Goal: Task Accomplishment & Management: Complete application form

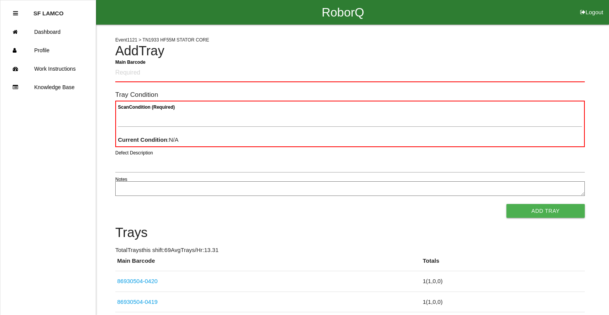
click at [528, 48] on h4 "Add Tray" at bounding box center [349, 51] width 469 height 15
click at [198, 103] on div "Scan Condition (Required) Current Condition : N/A" at bounding box center [349, 124] width 469 height 46
drag, startPoint x: 191, startPoint y: 178, endPoint x: 252, endPoint y: 203, distance: 66.6
click at [255, 212] on div "Add Tray" at bounding box center [349, 211] width 469 height 14
click at [220, 76] on Barcode "Main Barcode" at bounding box center [349, 73] width 469 height 18
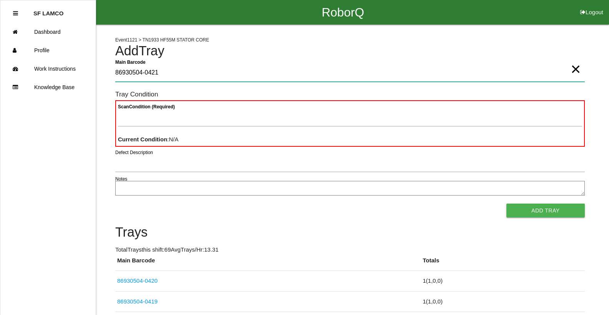
type Barcode "86930504-0421"
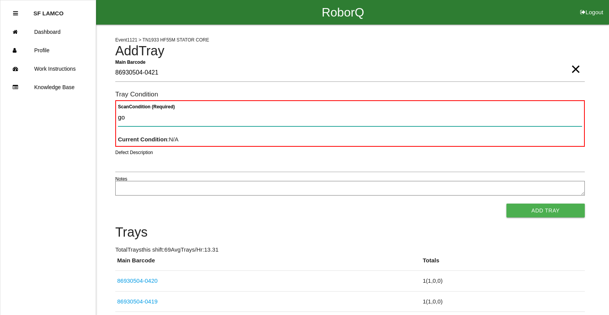
type Condition "goo"
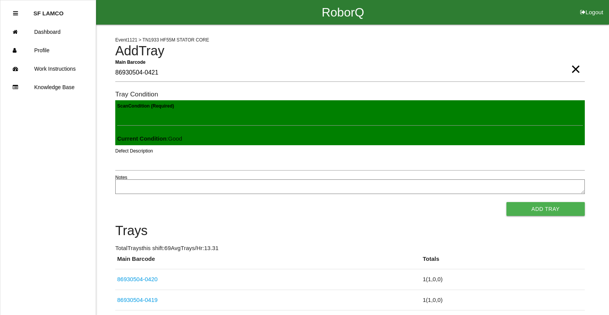
click at [506, 202] on button "Add Tray" at bounding box center [545, 209] width 78 height 14
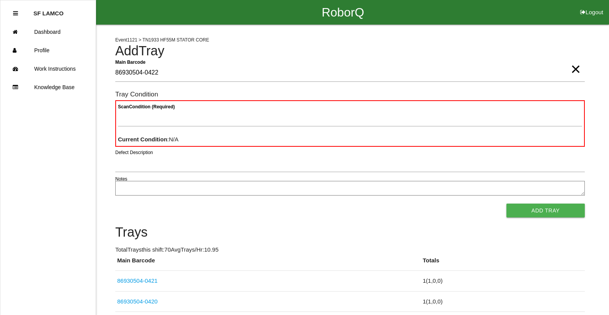
type Barcode "86930504-0422"
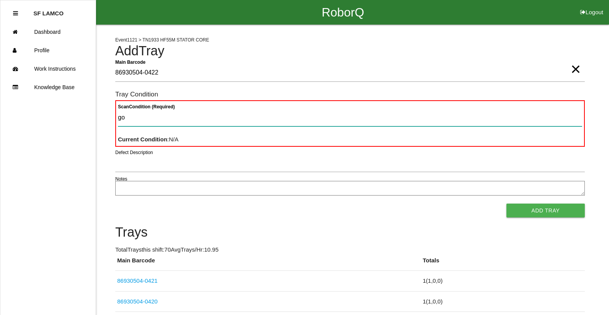
type Condition "goo"
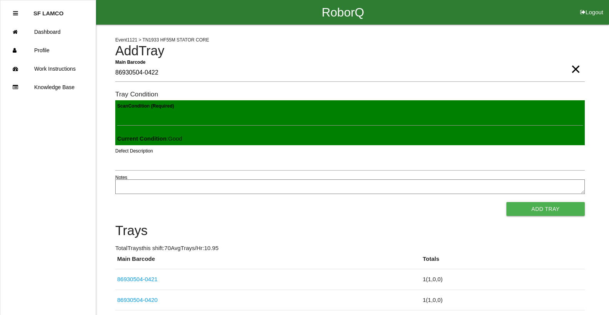
click at [506, 202] on button "Add Tray" at bounding box center [545, 209] width 78 height 14
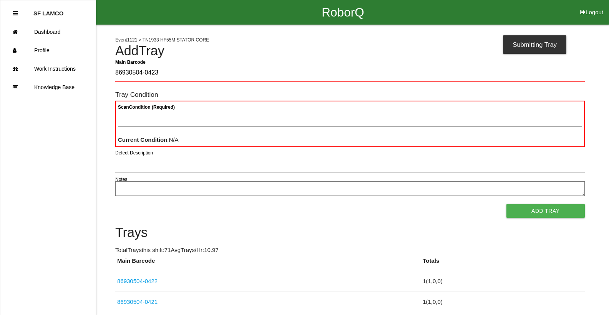
type Barcode "86930504-0423"
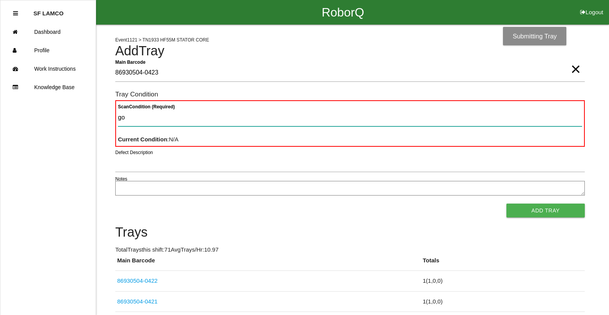
type Condition "goo"
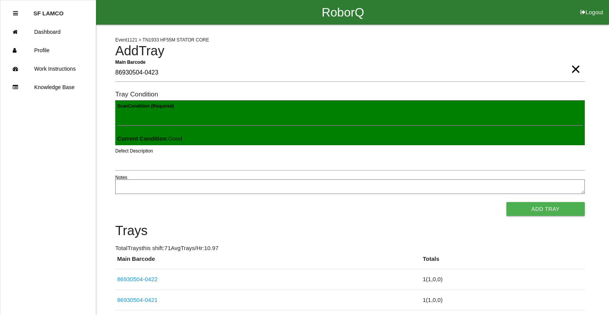
click at [506, 202] on button "Add Tray" at bounding box center [545, 209] width 78 height 14
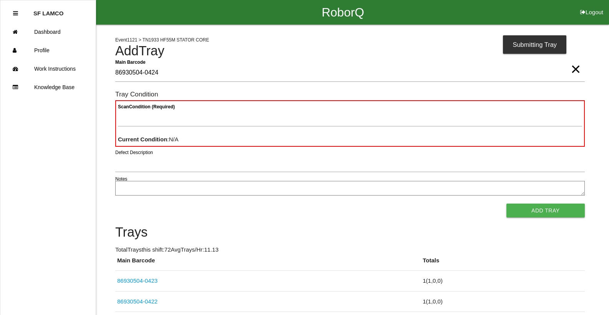
type Barcode "86930504-0424"
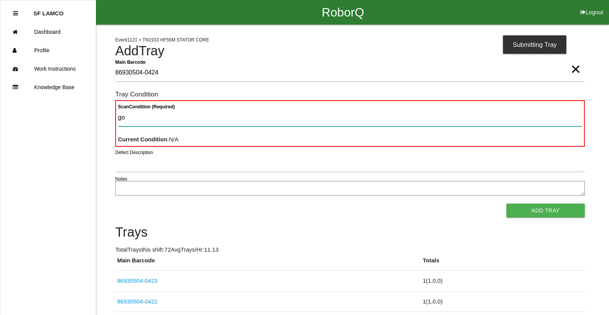
type Condition "goo"
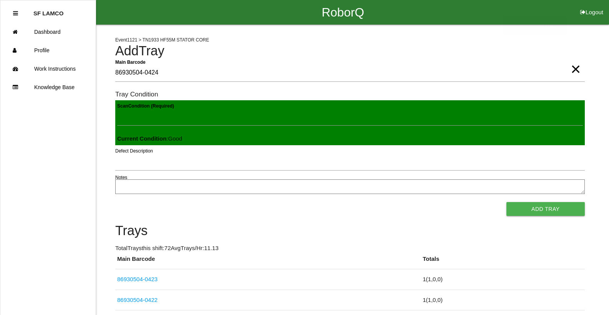
click at [506, 202] on button "Add Tray" at bounding box center [545, 209] width 78 height 14
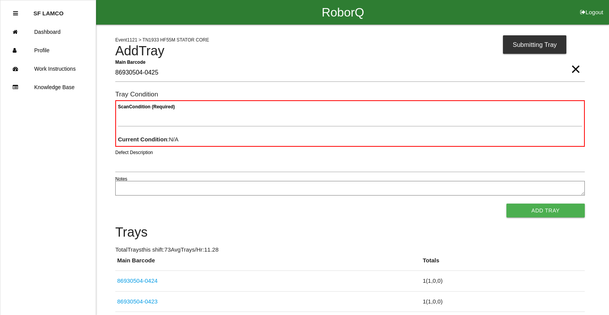
type Barcode "86930504-0425"
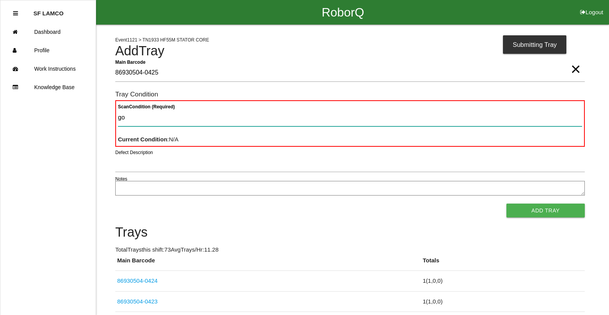
type Condition "goo"
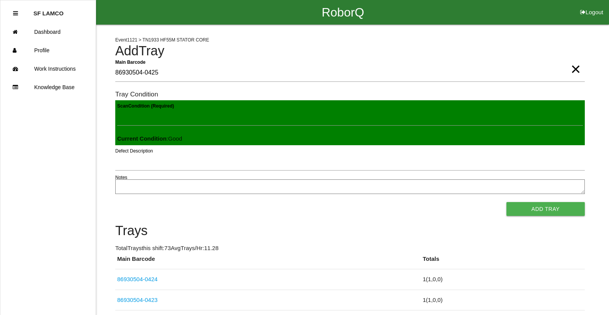
click at [506, 202] on button "Add Tray" at bounding box center [545, 209] width 78 height 14
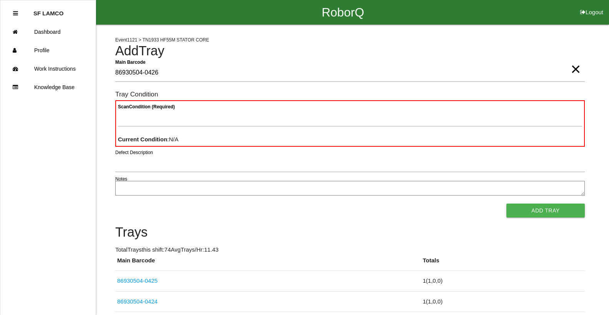
type Barcode "86930504-0426"
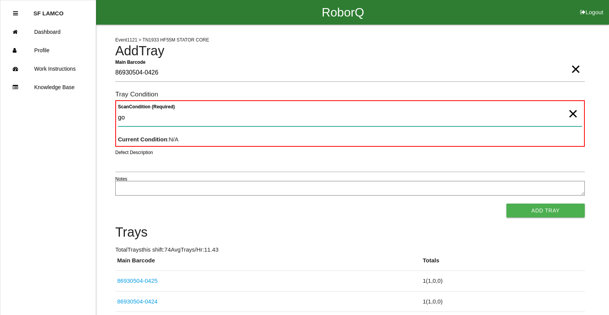
type Condition "goo"
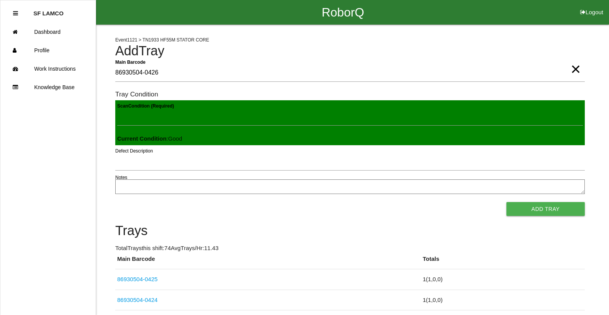
click at [506, 202] on button "Add Tray" at bounding box center [545, 209] width 78 height 14
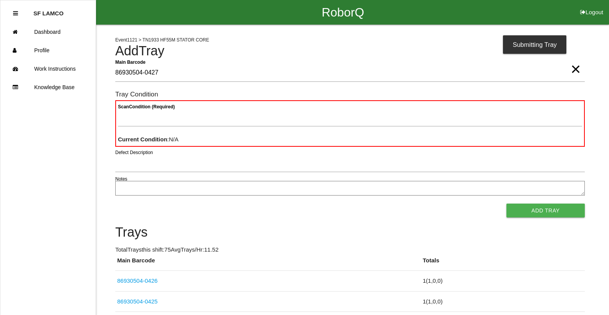
type Barcode "86930504-0427"
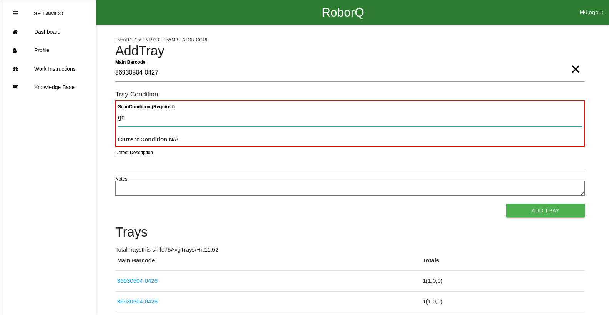
type Condition "goo"
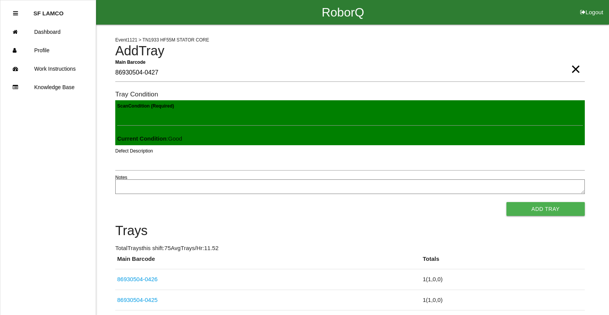
click at [506, 202] on button "Add Tray" at bounding box center [545, 209] width 78 height 14
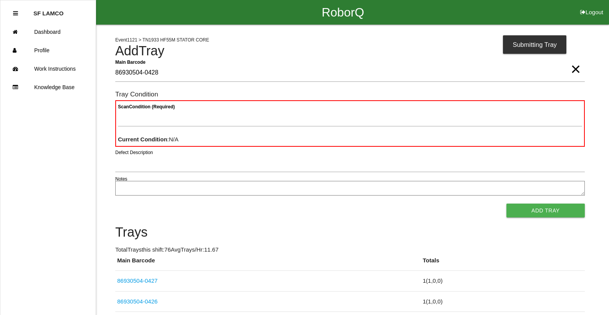
type Barcode "86930504-0428"
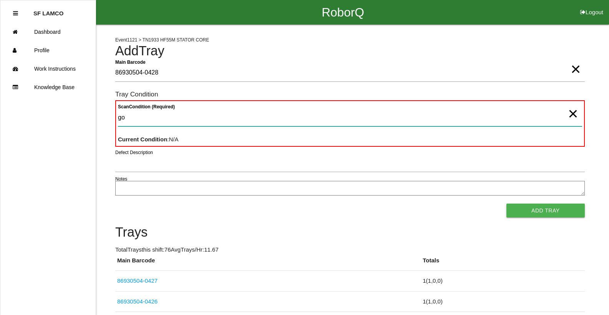
type Condition "goo"
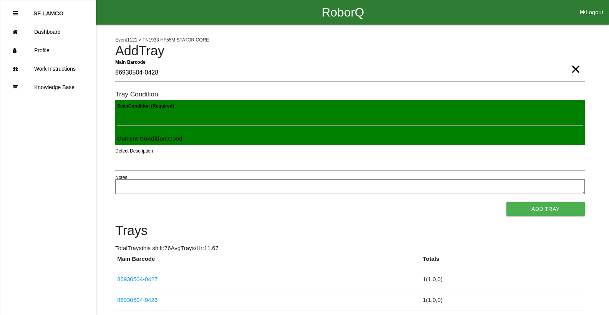
click button "Add Tray" at bounding box center [545, 209] width 78 height 14
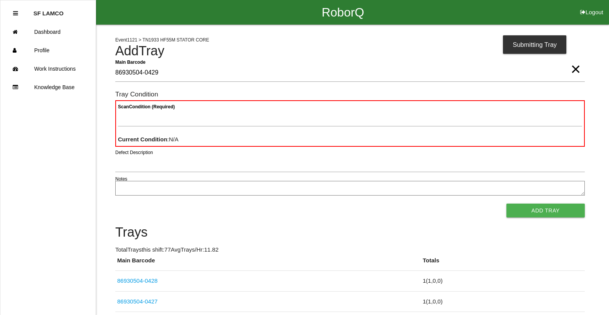
type Barcode "86930504-0429"
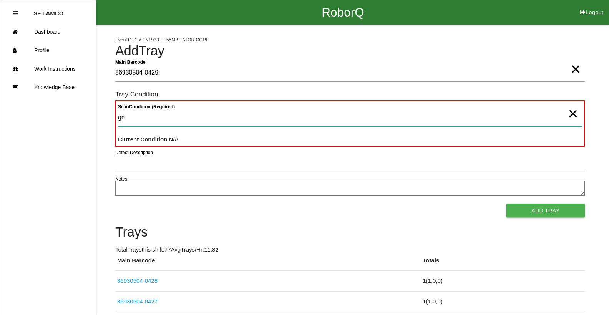
type Condition "goo"
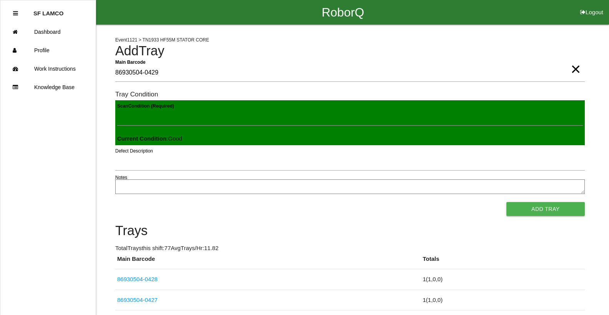
click at [506, 202] on button "Add Tray" at bounding box center [545, 209] width 78 height 14
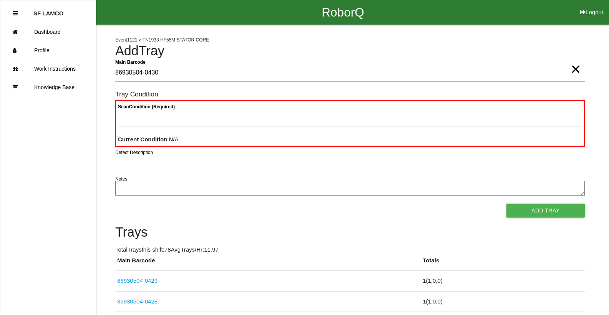
type Barcode "86930504-0430"
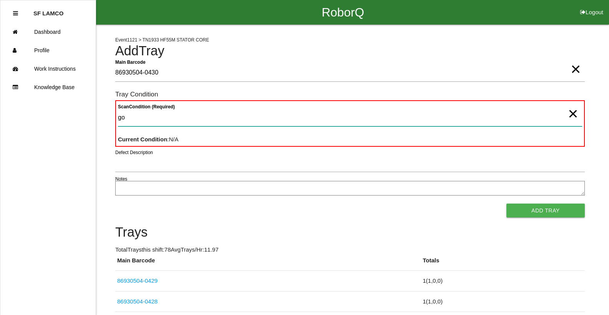
type Condition "goo"
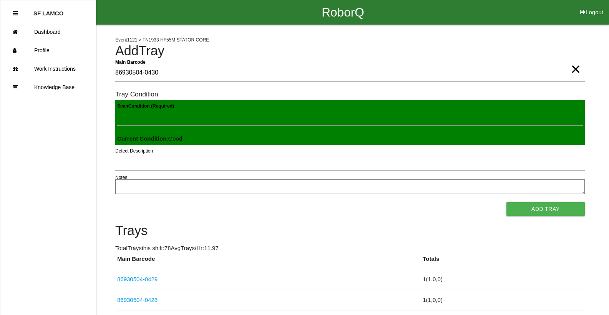
click at [506, 202] on button "Add Tray" at bounding box center [545, 209] width 78 height 14
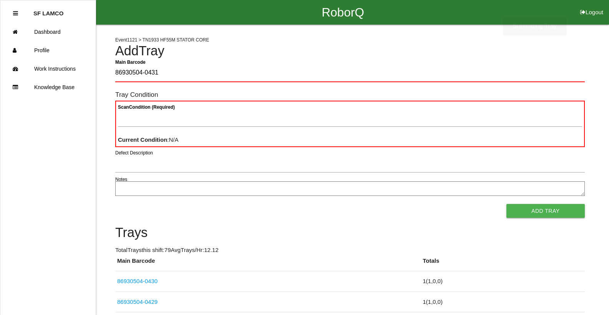
type Barcode "86930504-0431"
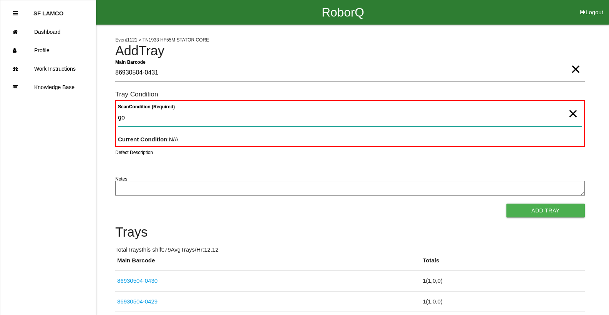
type Condition "goo"
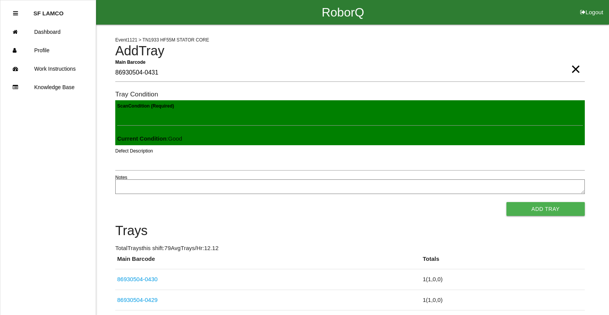
click at [506, 202] on button "Add Tray" at bounding box center [545, 209] width 78 height 14
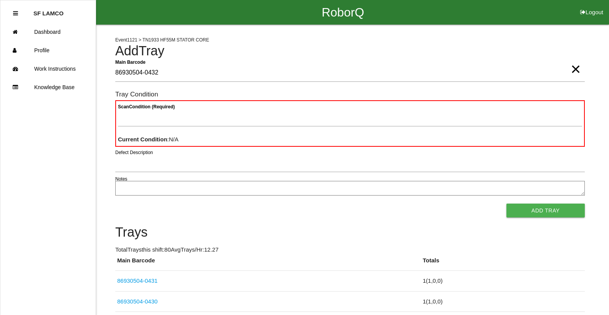
type Barcode "86930504-0432"
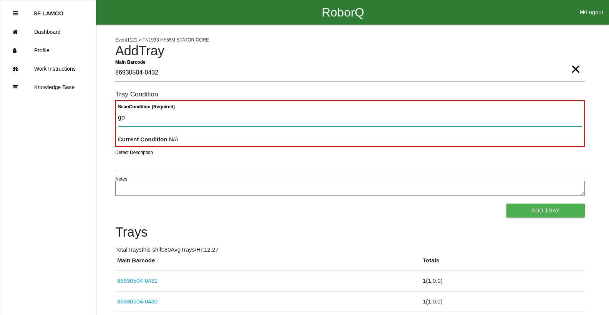
type Condition "goo"
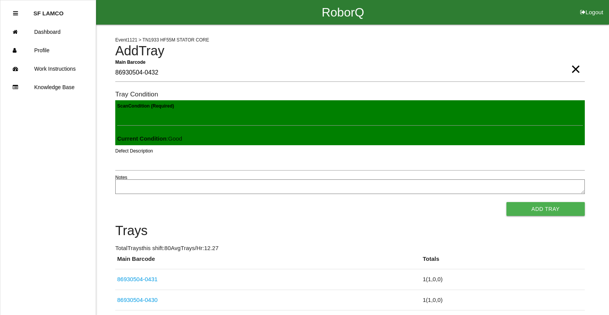
click at [506, 202] on button "Add Tray" at bounding box center [545, 209] width 78 height 14
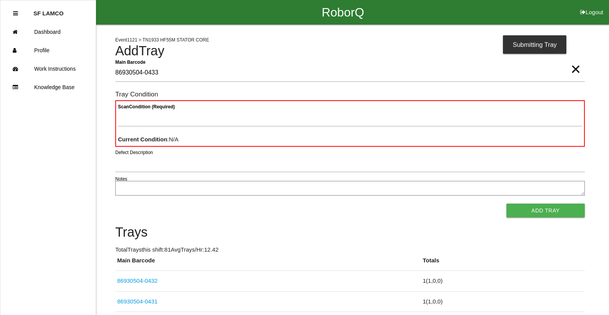
type Barcode "86930504-0433"
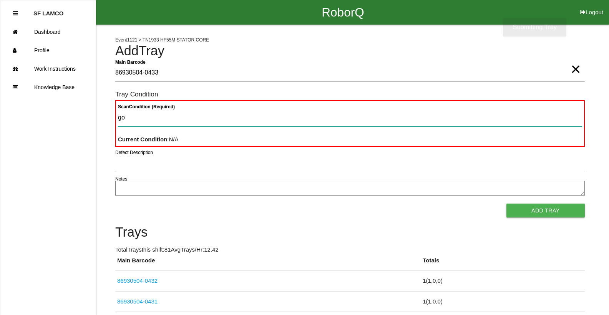
type Condition "goo"
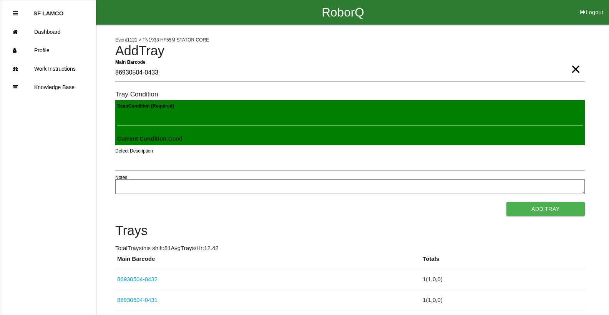
click at [506, 202] on button "Add Tray" at bounding box center [545, 209] width 78 height 14
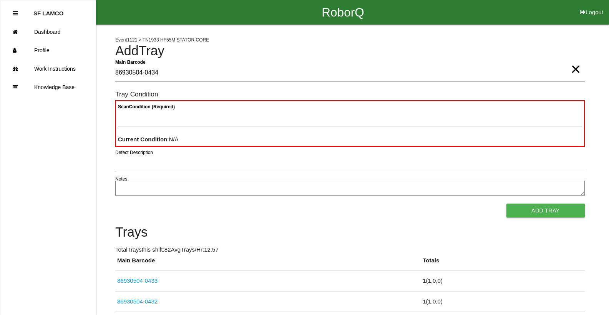
type Barcode "86930504-0434"
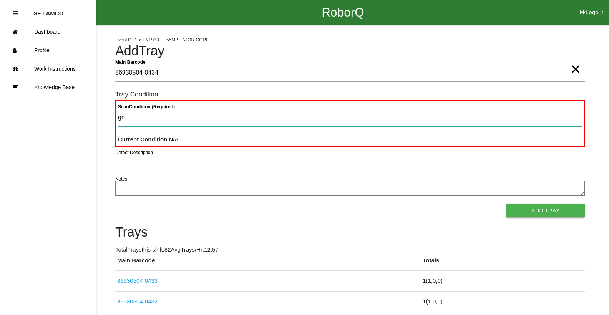
type Condition "goo"
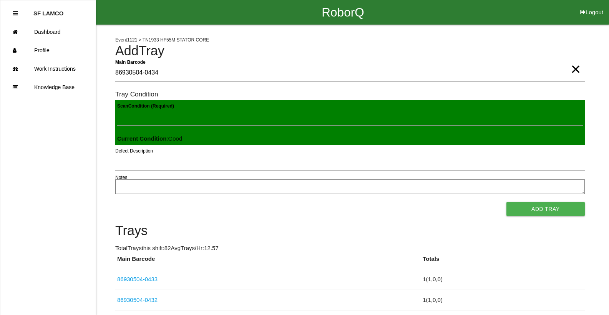
click at [506, 202] on button "Add Tray" at bounding box center [545, 209] width 78 height 14
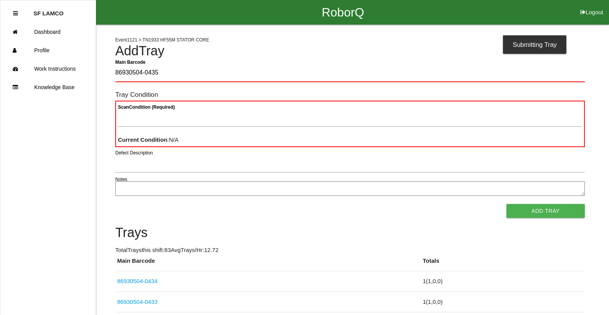
type Barcode "86930504-0435"
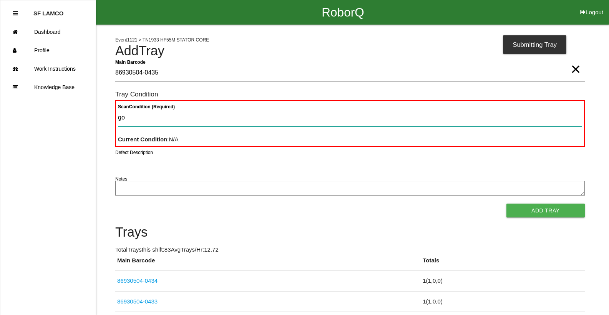
type Condition "goo"
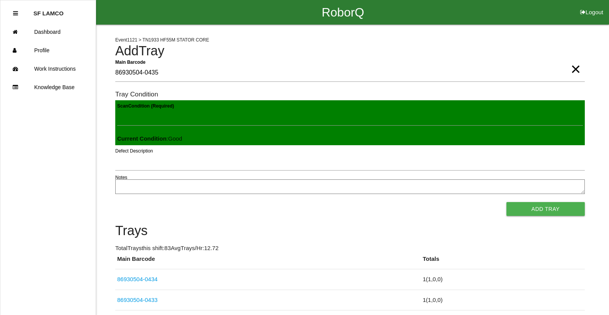
click at [506, 202] on button "Add Tray" at bounding box center [545, 209] width 78 height 14
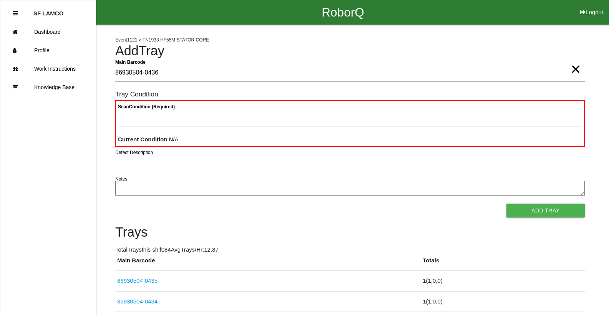
type Barcode "86930504-0436"
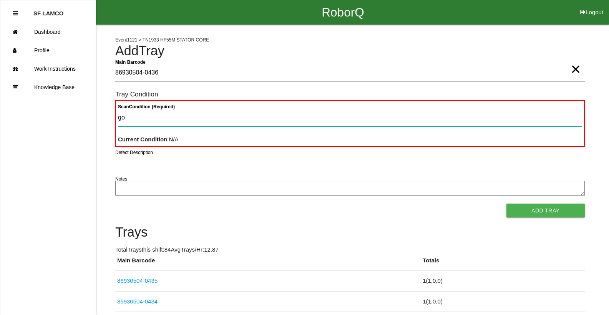
type Condition "goo"
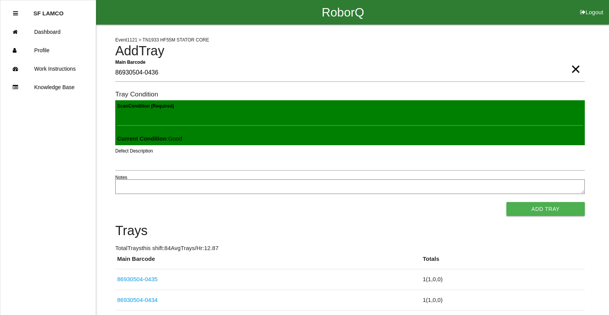
click at [506, 202] on button "Add Tray" at bounding box center [545, 209] width 78 height 14
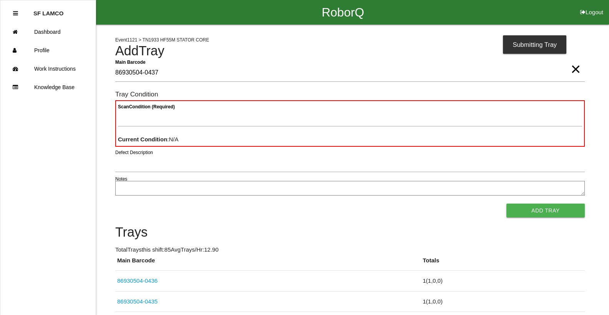
type Barcode "86930504-0437"
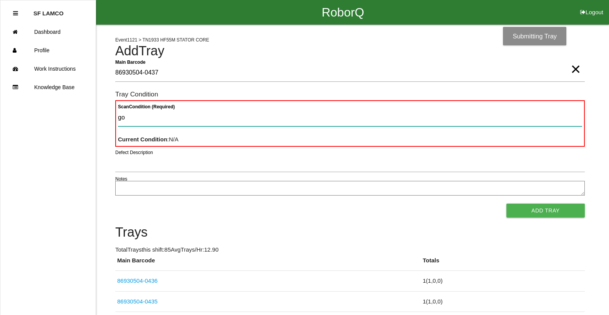
type Condition "goo"
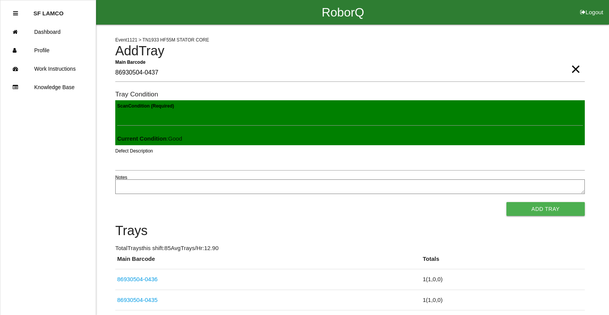
click at [506, 202] on button "Add Tray" at bounding box center [545, 209] width 78 height 14
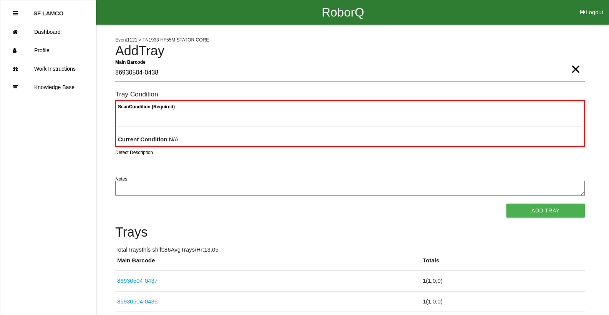
type Barcode "86930504-0438"
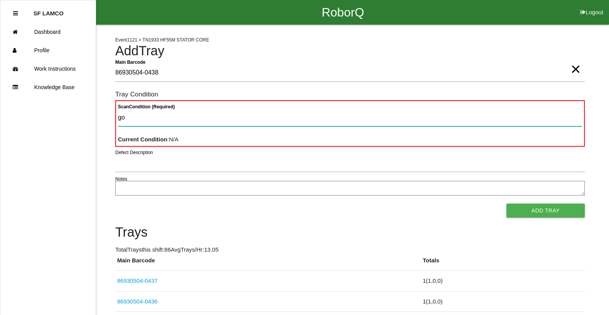
type Condition "goo"
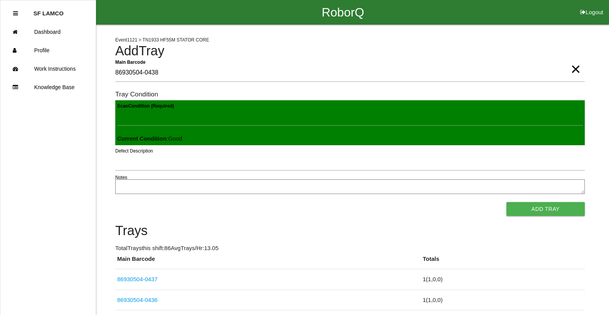
click at [506, 202] on button "Add Tray" at bounding box center [545, 209] width 78 height 14
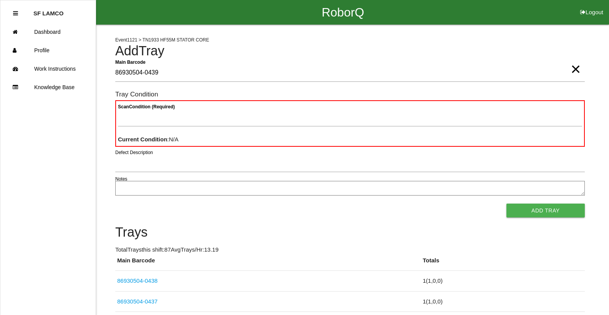
type Barcode "86930504-0439"
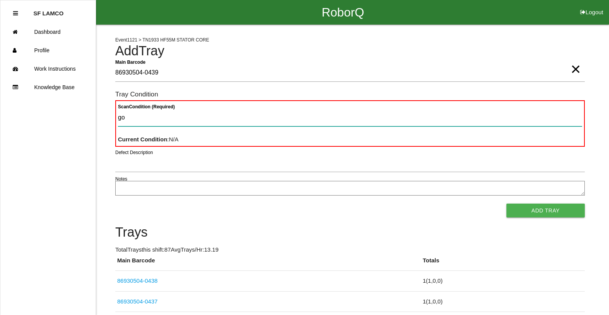
type Condition "goo"
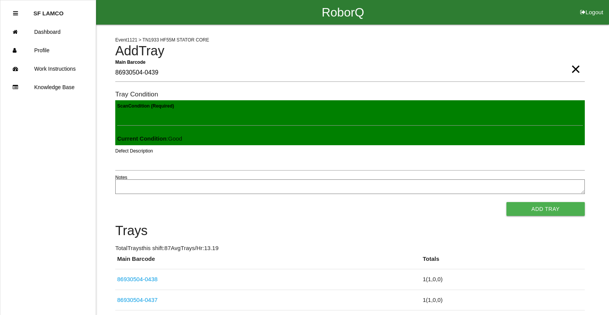
click at [506, 202] on button "Add Tray" at bounding box center [545, 209] width 78 height 14
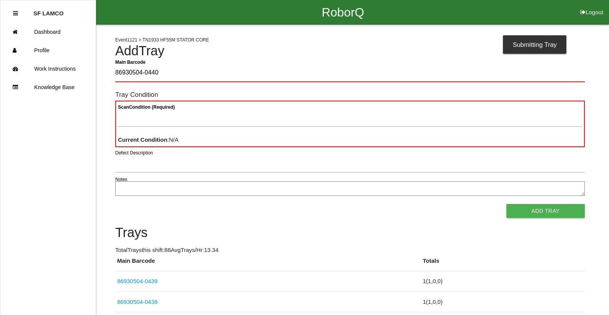
type Barcode "86930504-0440"
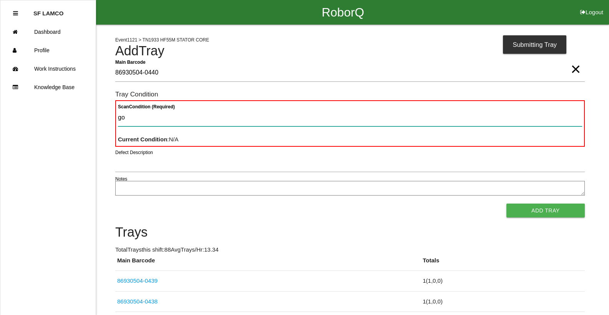
type Condition "goo"
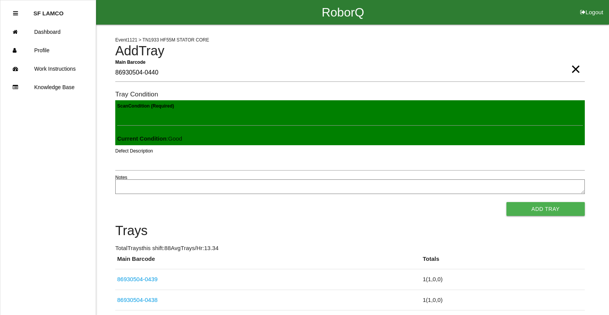
click at [506, 202] on button "Add Tray" at bounding box center [545, 209] width 78 height 14
